Goal: Task Accomplishment & Management: Use online tool/utility

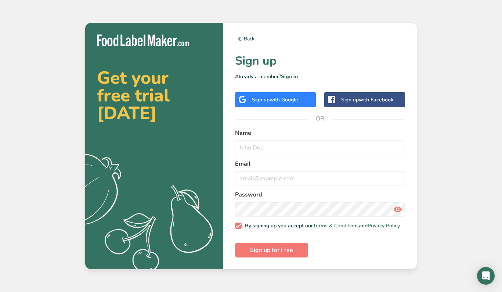
click at [301, 96] on div "Sign up with Google" at bounding box center [275, 99] width 81 height 15
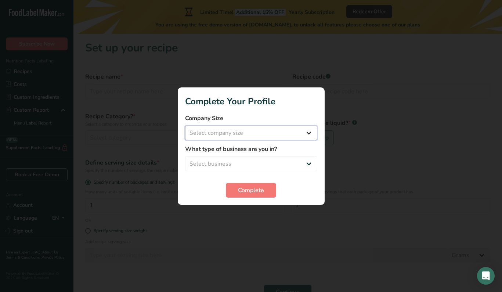
select select "1"
select select "3"
click at [242, 184] on button "Complete" at bounding box center [251, 190] width 50 height 15
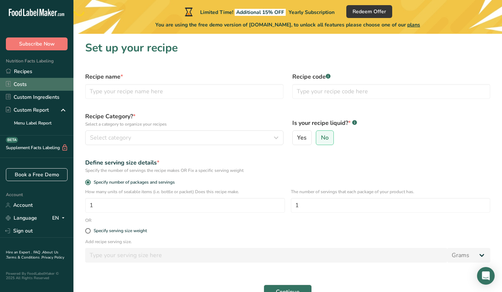
click at [30, 83] on link "Costs" at bounding box center [36, 84] width 73 height 13
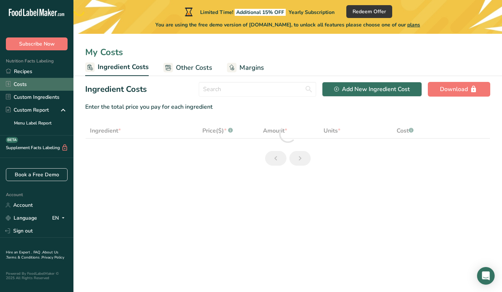
select select "1"
